Goal: Information Seeking & Learning: Learn about a topic

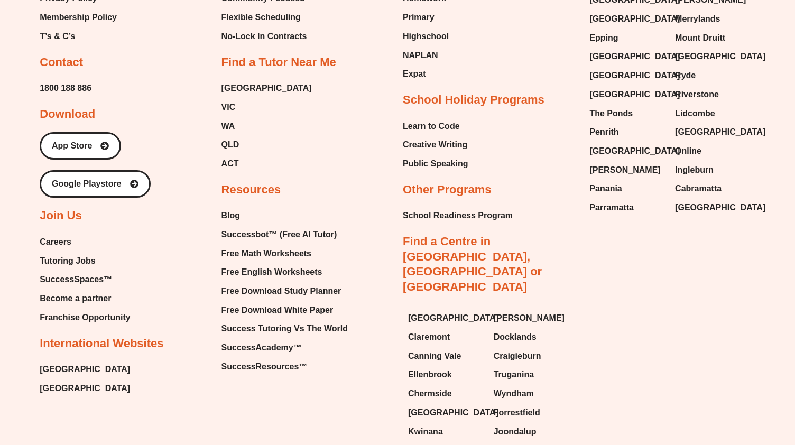
scroll to position [5351, 0]
click at [73, 269] on span "Tutoring Jobs" at bounding box center [68, 261] width 56 height 16
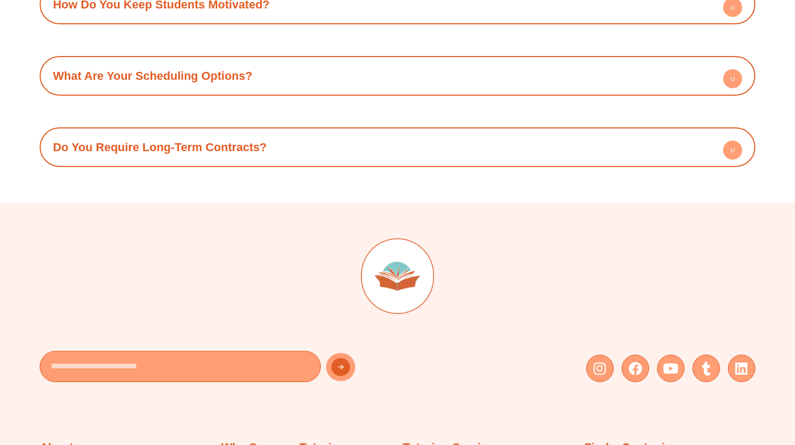
scroll to position [1548, 0]
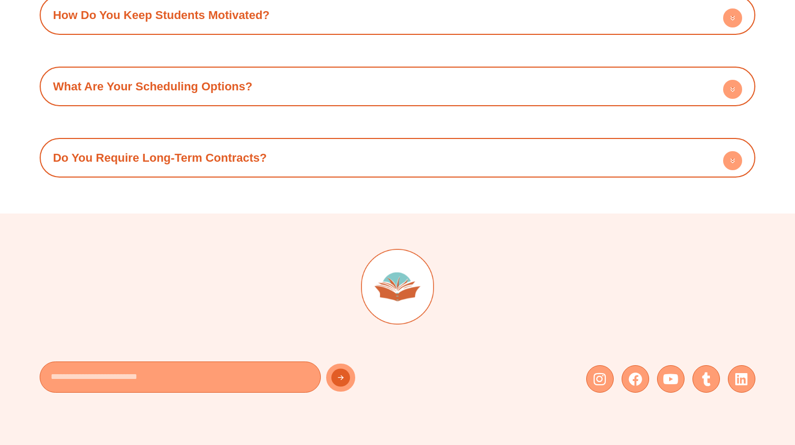
click at [753, 166] on div "Do You Require Long-Term Contracts? Flexibility is one of our core principles. …" at bounding box center [398, 158] width 716 height 40
click at [731, 160] on icon at bounding box center [733, 160] width 4 height 2
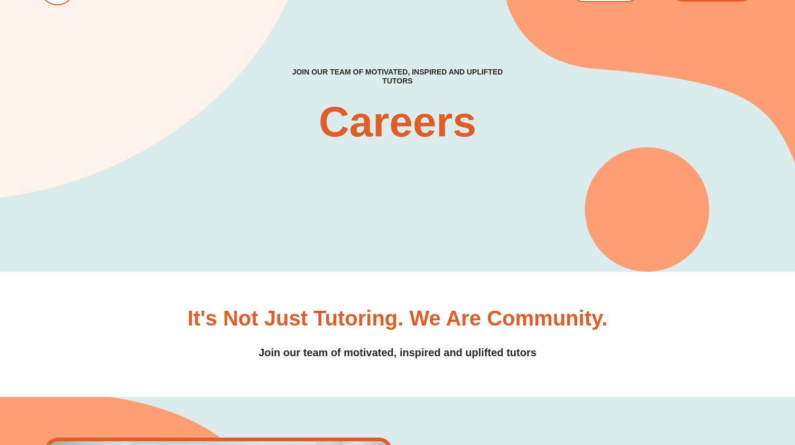
scroll to position [0, 0]
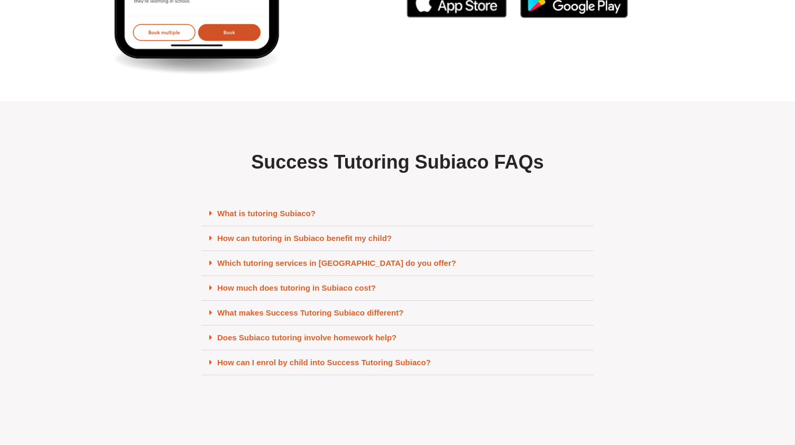
scroll to position [5411, 0]
